Goal: Information Seeking & Learning: Find specific page/section

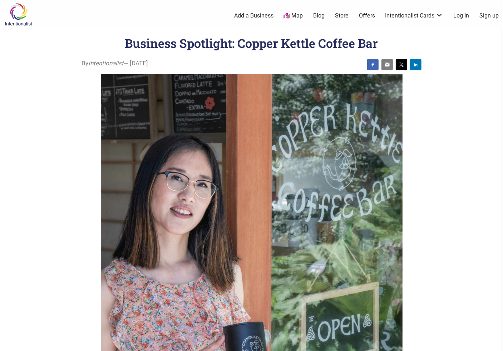
click at [23, 10] on img at bounding box center [18, 14] width 34 height 23
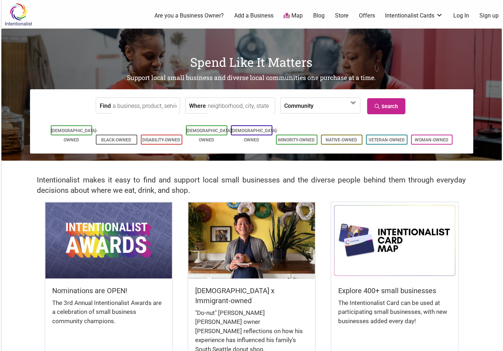
click at [223, 106] on input "Where" at bounding box center [240, 106] width 65 height 16
type input "[GEOGRAPHIC_DATA], [GEOGRAPHIC_DATA], [GEOGRAPHIC_DATA]"
click at [144, 111] on input "Find" at bounding box center [145, 106] width 65 height 16
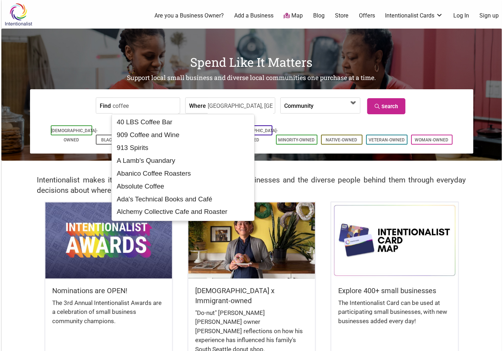
type input "coffee"
click at [315, 98] on span at bounding box center [336, 105] width 46 height 15
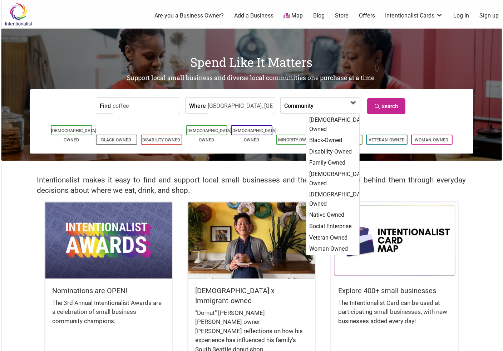
click at [335, 107] on span at bounding box center [333, 106] width 31 height 12
click at [400, 110] on link "Search" at bounding box center [386, 106] width 38 height 16
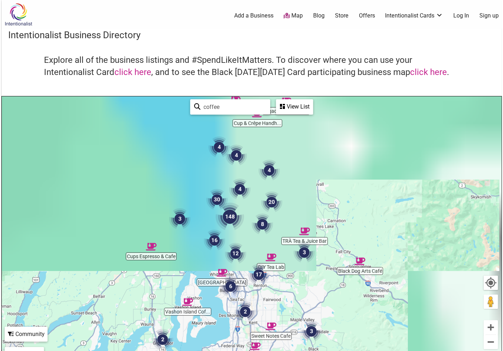
drag, startPoint x: 219, startPoint y: 180, endPoint x: 230, endPoint y: 180, distance: 11.1
click at [230, 180] on img "4" at bounding box center [239, 189] width 21 height 21
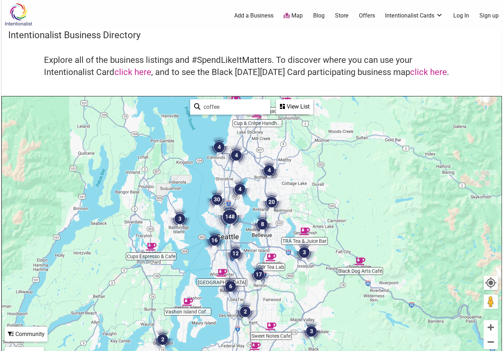
click at [270, 204] on img "20" at bounding box center [271, 202] width 21 height 21
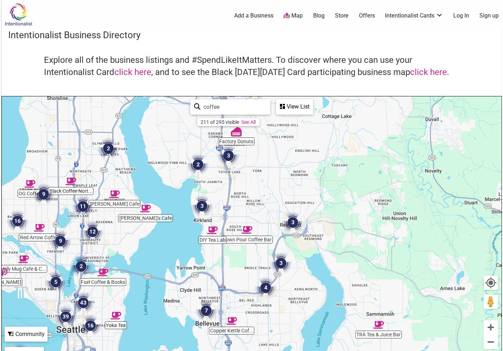
click at [294, 225] on img "3" at bounding box center [292, 222] width 21 height 21
